Goal: Task Accomplishment & Management: Use online tool/utility

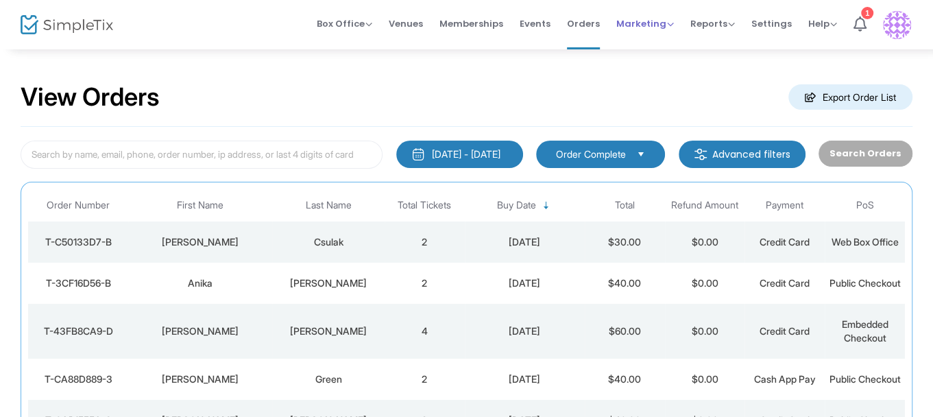
click at [663, 30] on div "Marketing Promo Codes Quantity Discounts Affiliate" at bounding box center [645, 24] width 58 height 14
click at [669, 23] on span "Marketing" at bounding box center [645, 23] width 58 height 13
click at [730, 20] on span "Reports" at bounding box center [712, 23] width 45 height 13
click at [715, 67] on li "Sales Reports" at bounding box center [734, 73] width 89 height 27
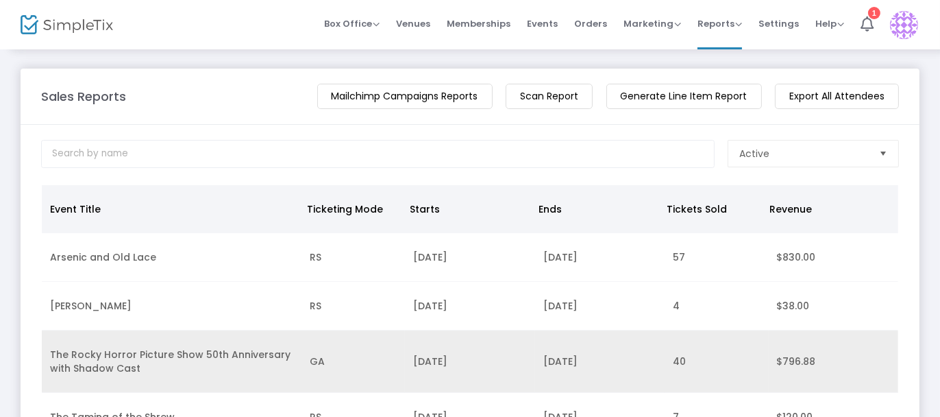
click at [104, 371] on td "The Rocky Horror Picture Show 50th Anniversary with Shadow Cast" at bounding box center [172, 361] width 260 height 62
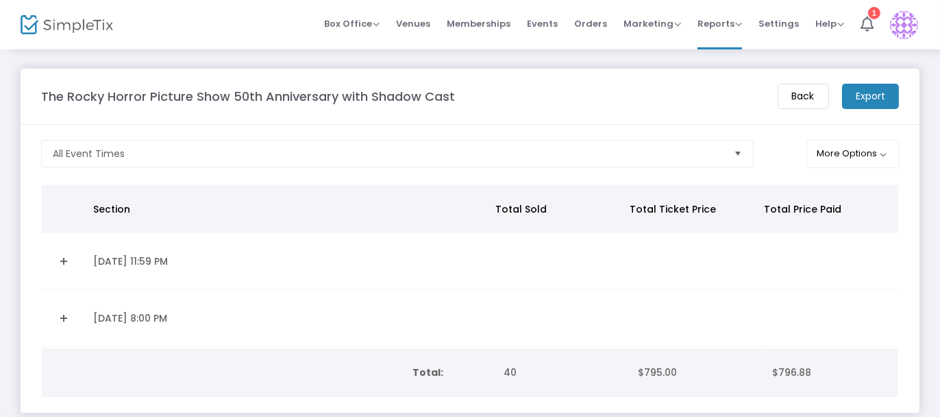
click at [130, 315] on td "[DATE] 8:00 PM" at bounding box center [288, 318] width 406 height 57
click at [369, 21] on span "Box Office" at bounding box center [352, 23] width 56 height 13
click at [366, 44] on li "Sell Tickets" at bounding box center [373, 46] width 98 height 27
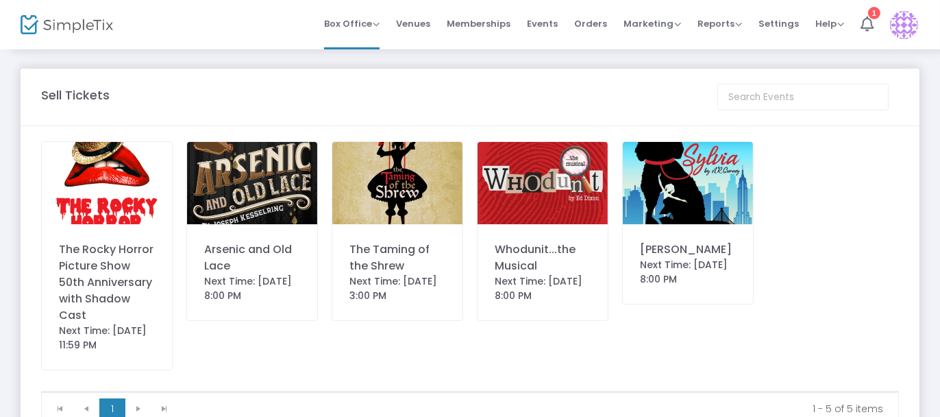
click at [93, 215] on img at bounding box center [107, 183] width 130 height 82
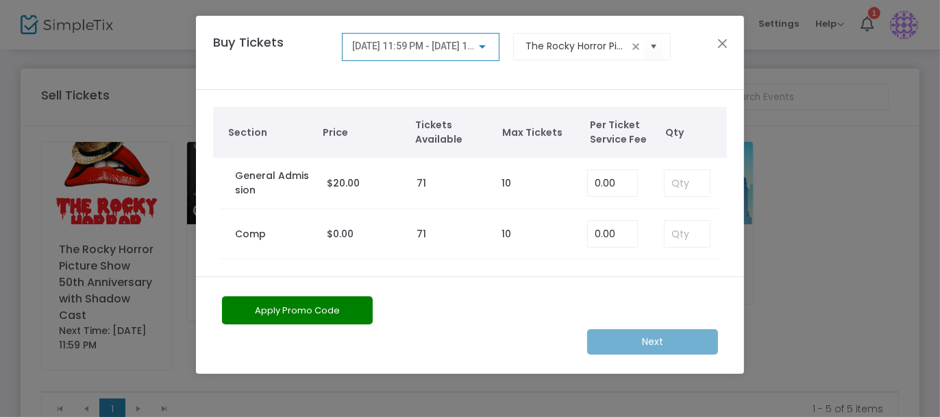
click at [481, 44] on div at bounding box center [482, 46] width 12 height 11
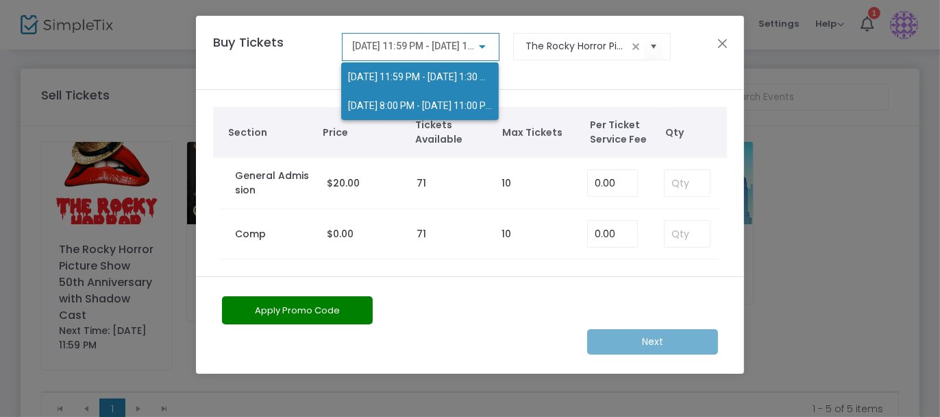
click at [389, 102] on span "[DATE] 8:00 PM - [DATE] 11:00 PM" at bounding box center [421, 105] width 146 height 11
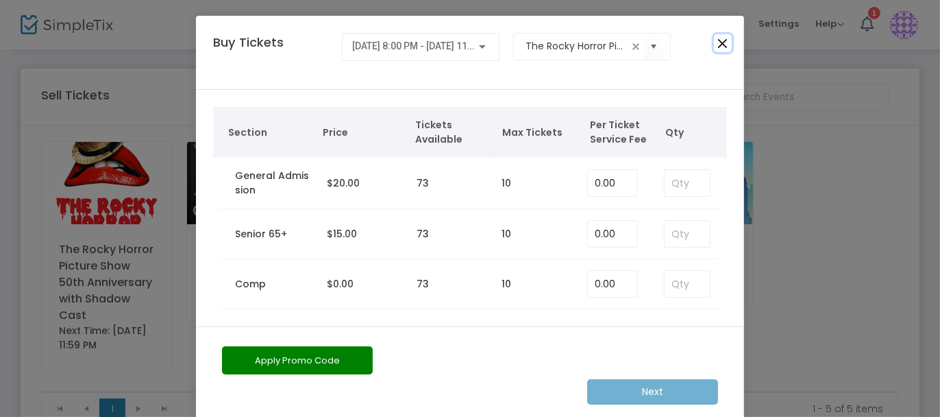
click at [717, 40] on button "Close" at bounding box center [723, 43] width 18 height 18
